Goal: Find specific page/section: Find specific page/section

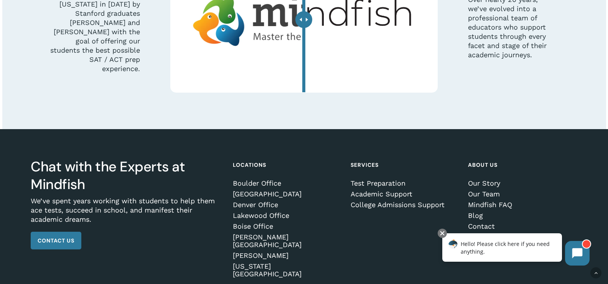
scroll to position [2287, 0]
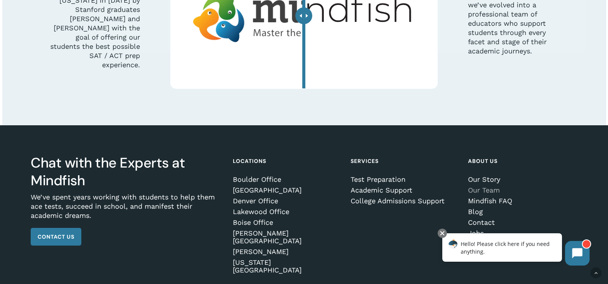
click at [404, 191] on link "Our Team" at bounding box center [521, 190] width 107 height 8
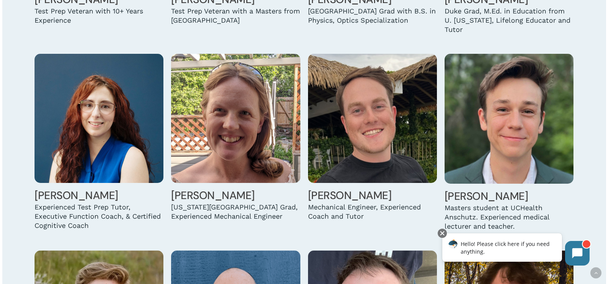
scroll to position [2149, 0]
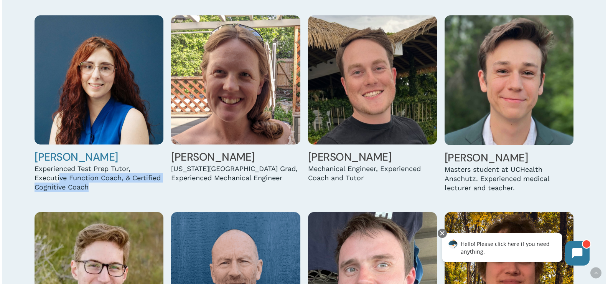
drag, startPoint x: 108, startPoint y: 177, endPoint x: 61, endPoint y: 174, distance: 46.9
click at [61, 174] on div "Experienced Test Prep Tutor, Executive Function Coach, & Certified Cognitive Co…" at bounding box center [99, 178] width 129 height 28
click at [75, 152] on link "[PERSON_NAME]" at bounding box center [77, 157] width 84 height 14
